Goal: Check status: Check status

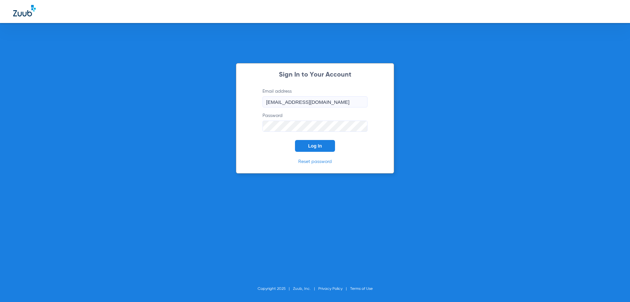
click at [315, 140] on button "Log In" at bounding box center [315, 146] width 40 height 12
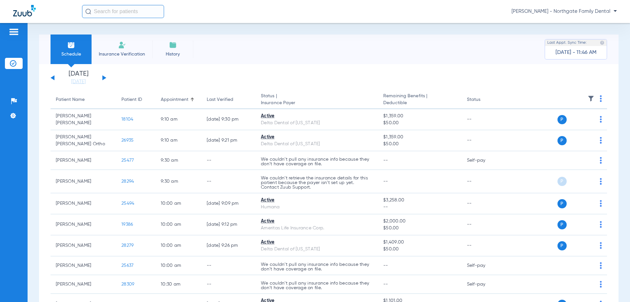
click at [103, 77] on button at bounding box center [104, 77] width 4 height 5
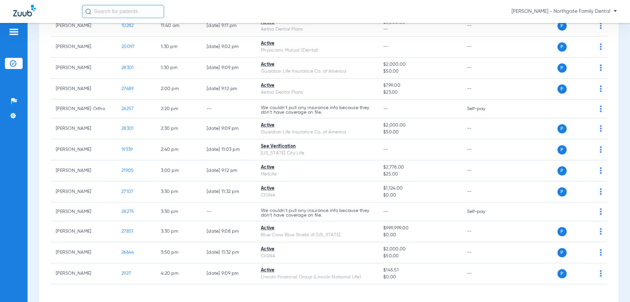
scroll to position [400, 0]
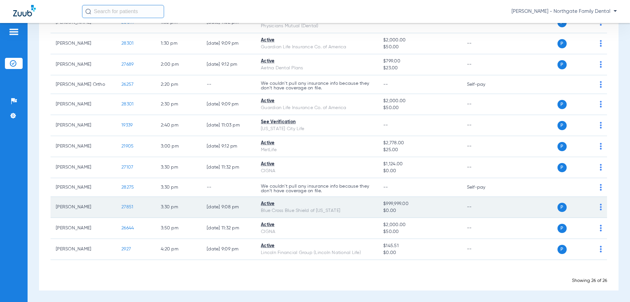
click at [131, 206] on span "27851" at bounding box center [127, 206] width 12 height 5
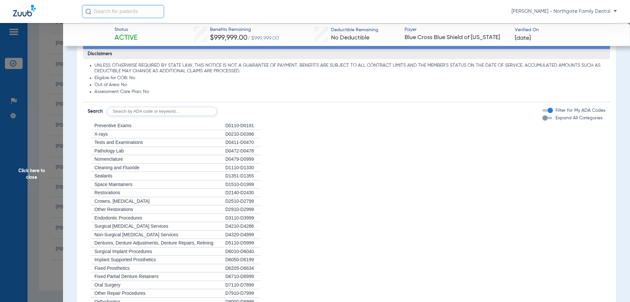
scroll to position [8, 0]
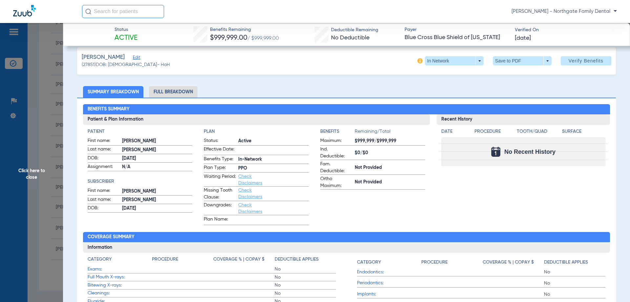
click at [169, 87] on li "Full Breakdown" at bounding box center [173, 91] width 49 height 11
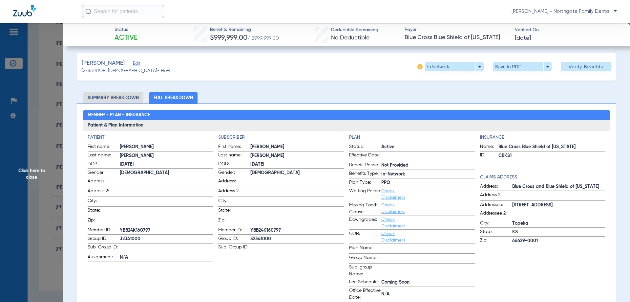
scroll to position [0, 0]
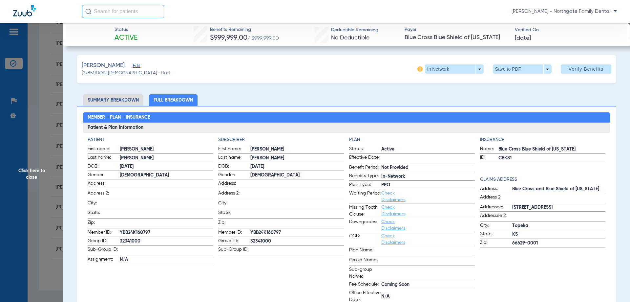
click at [33, 172] on span "Click here to close" at bounding box center [31, 174] width 63 height 302
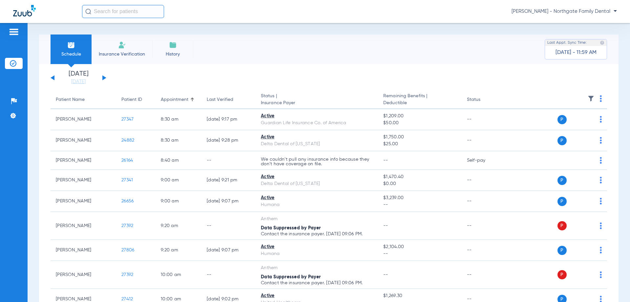
click at [105, 77] on button at bounding box center [104, 77] width 4 height 5
